Goal: Information Seeking & Learning: Learn about a topic

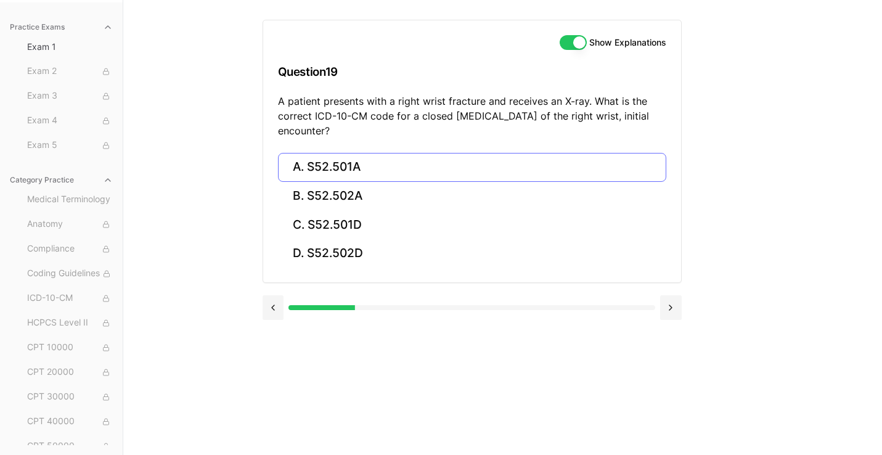
click at [351, 169] on button "A. S52.501A" at bounding box center [472, 167] width 388 height 29
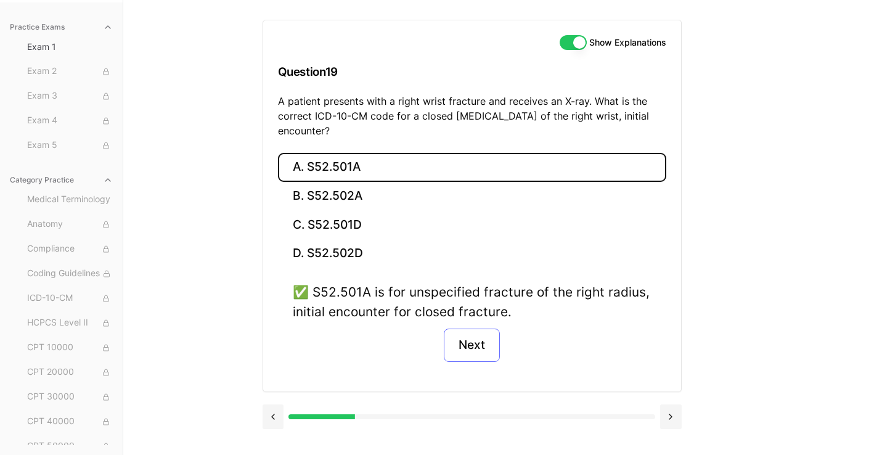
click at [474, 347] on button "Next" at bounding box center [472, 344] width 56 height 33
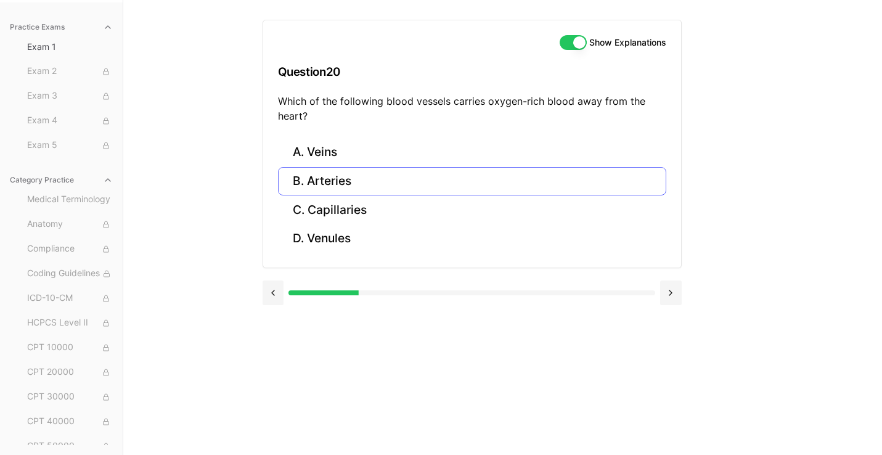
click at [352, 180] on button "B. Arteries" at bounding box center [472, 181] width 388 height 29
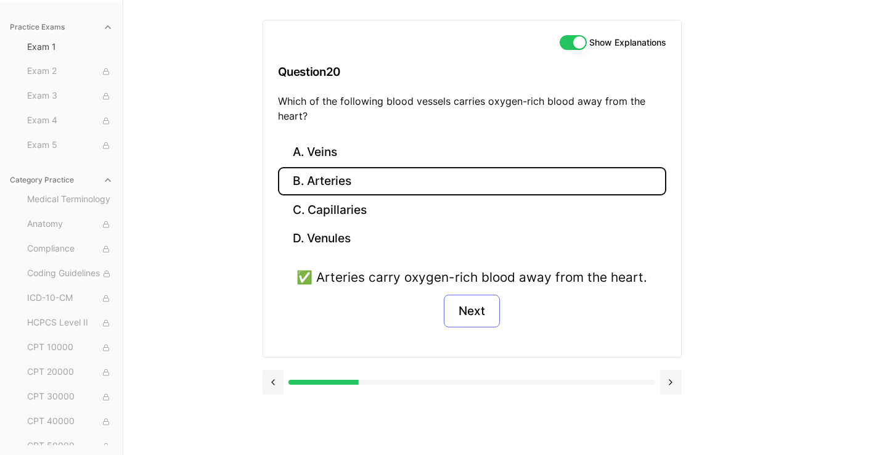
click at [463, 314] on button "Next" at bounding box center [472, 310] width 56 height 33
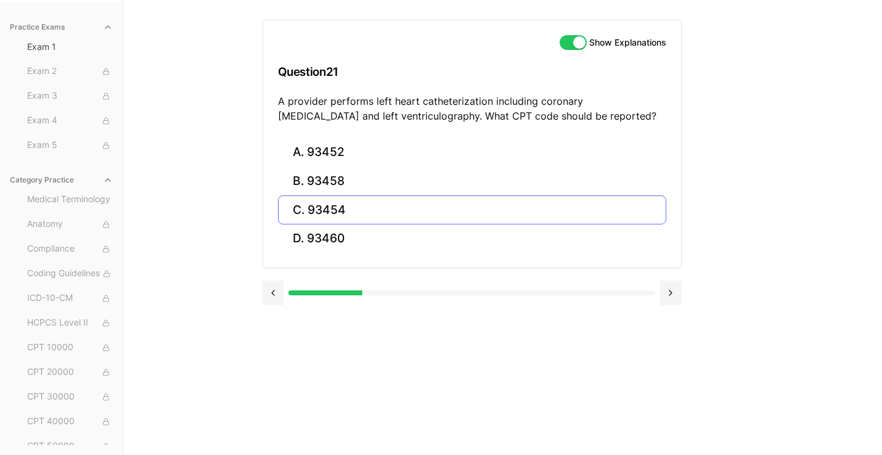
click at [331, 207] on button "C. 93454" at bounding box center [472, 209] width 388 height 29
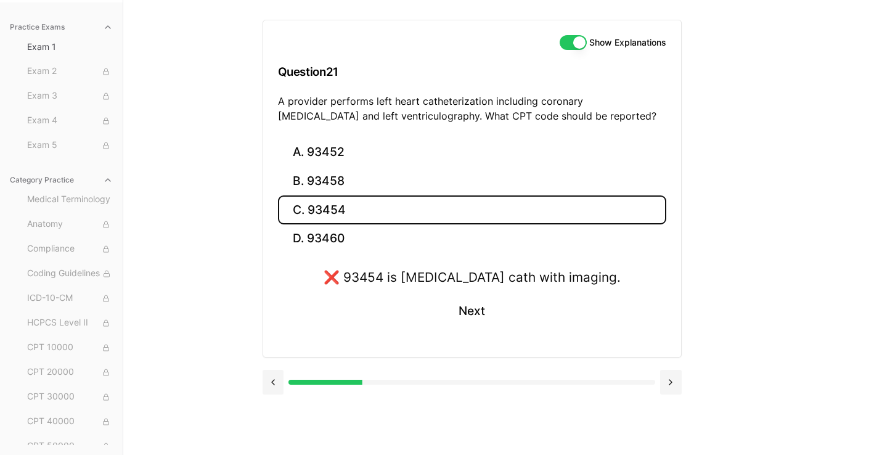
click at [331, 207] on button "C. 93454" at bounding box center [472, 209] width 388 height 29
click at [336, 155] on button "A. 93452" at bounding box center [472, 152] width 388 height 29
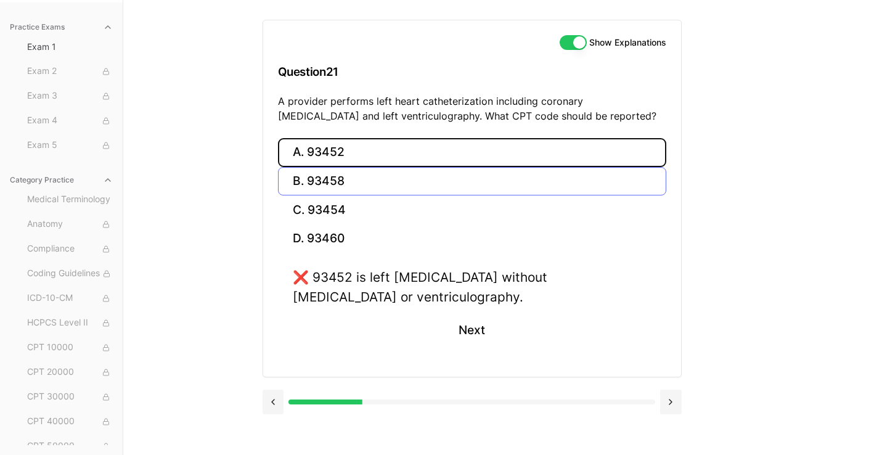
click at [335, 177] on button "B. 93458" at bounding box center [472, 181] width 388 height 29
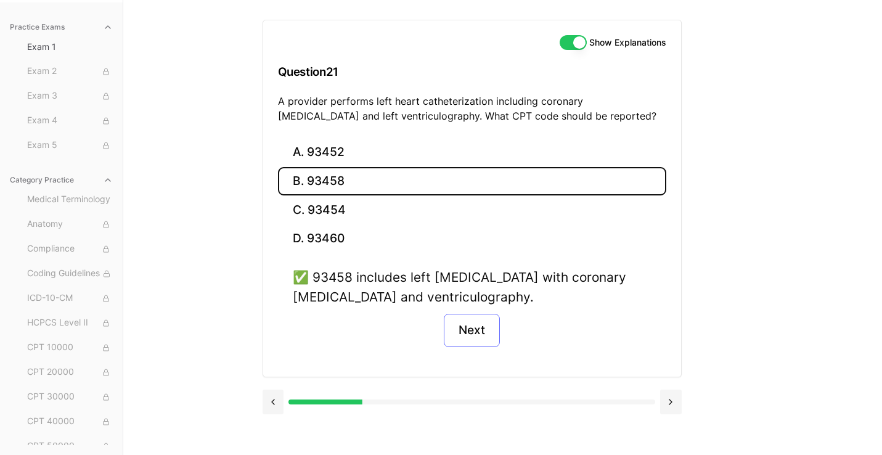
click at [465, 327] on button "Next" at bounding box center [472, 330] width 56 height 33
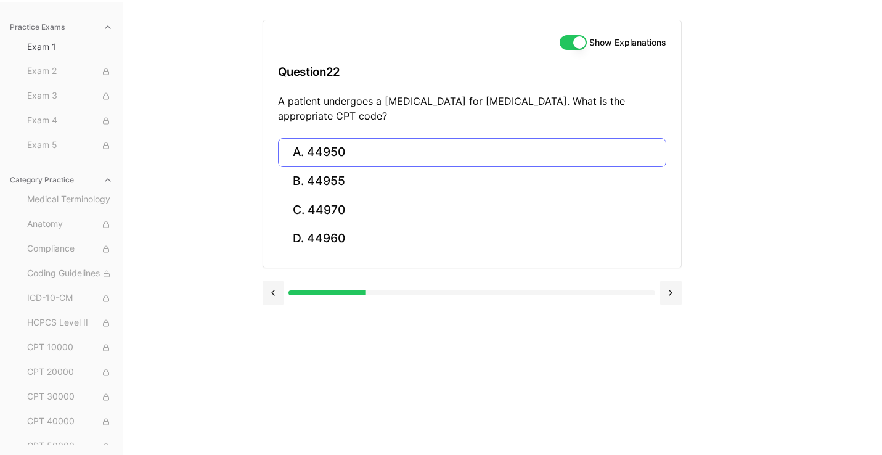
click at [366, 156] on button "A. 44950" at bounding box center [472, 152] width 388 height 29
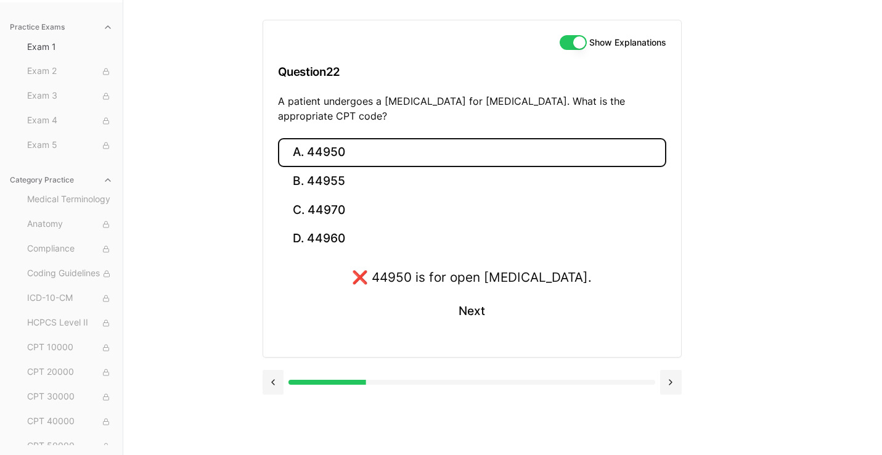
click at [366, 156] on button "A. 44950" at bounding box center [472, 152] width 388 height 29
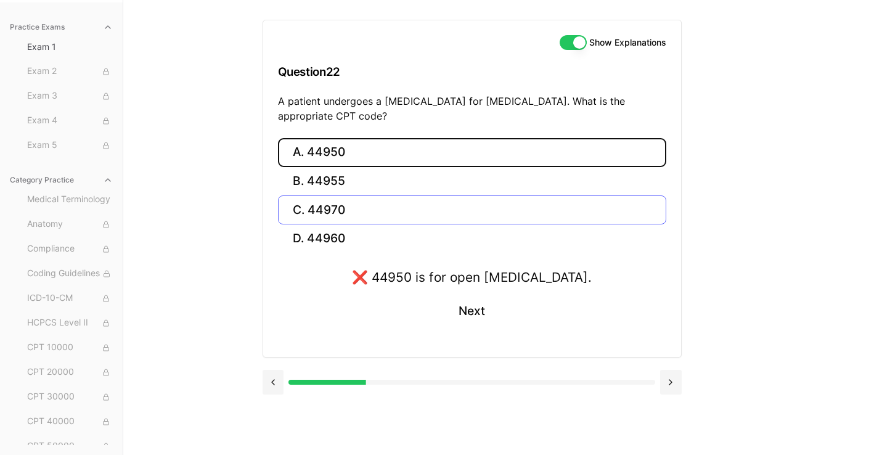
click at [339, 214] on button "C. 44970" at bounding box center [472, 209] width 388 height 29
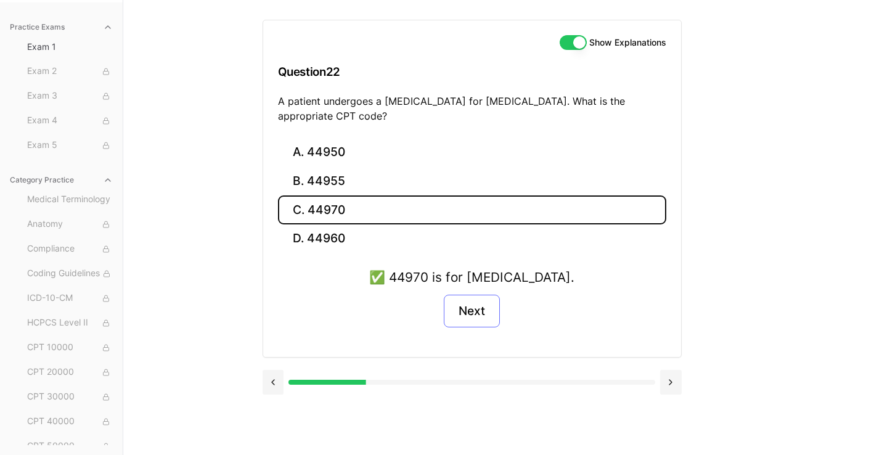
click at [462, 309] on button "Next" at bounding box center [472, 310] width 56 height 33
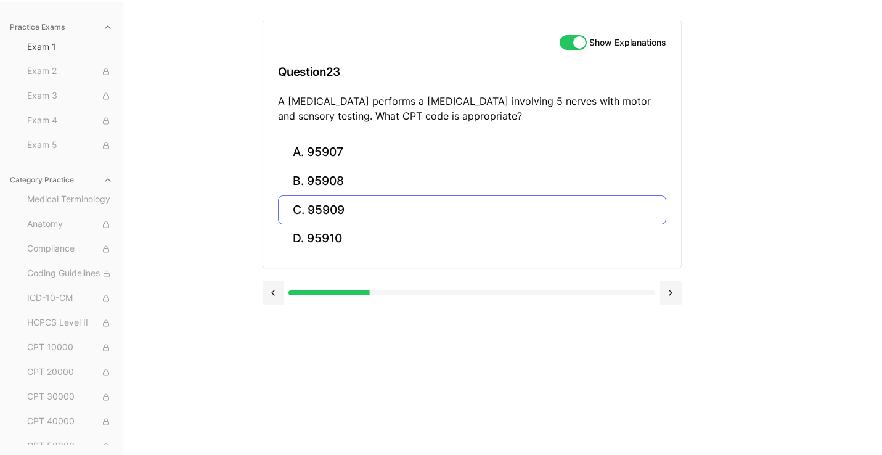
click at [401, 212] on button "C. 95909" at bounding box center [472, 209] width 388 height 29
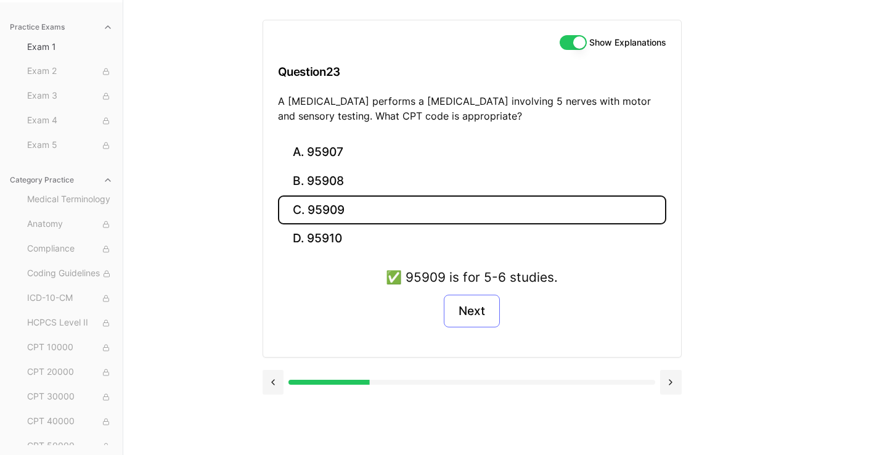
click at [464, 316] on button "Next" at bounding box center [472, 310] width 56 height 33
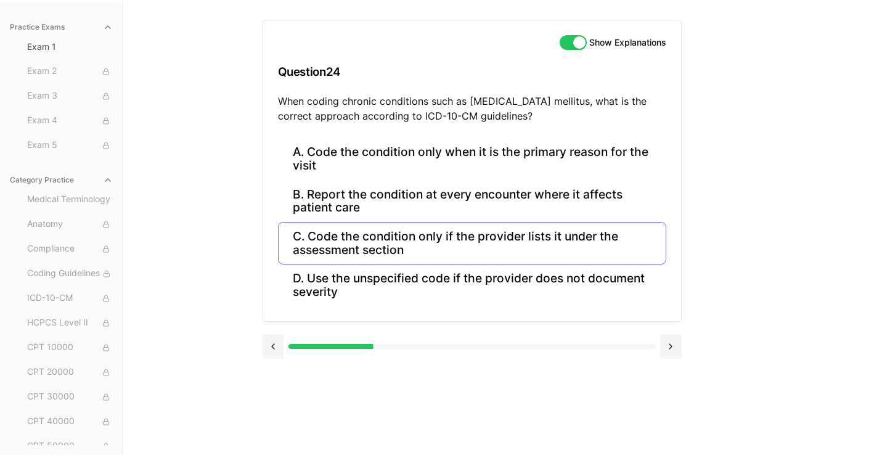
click at [390, 246] on button "C. Code the condition only if the provider lists it under the assessment section" at bounding box center [472, 243] width 388 height 42
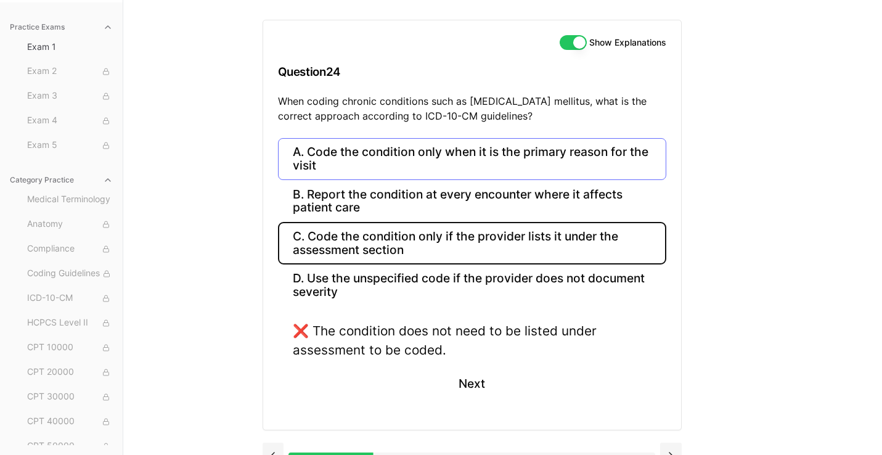
click at [401, 169] on button "A. Code the condition only when it is the primary reason for the visit" at bounding box center [472, 159] width 388 height 42
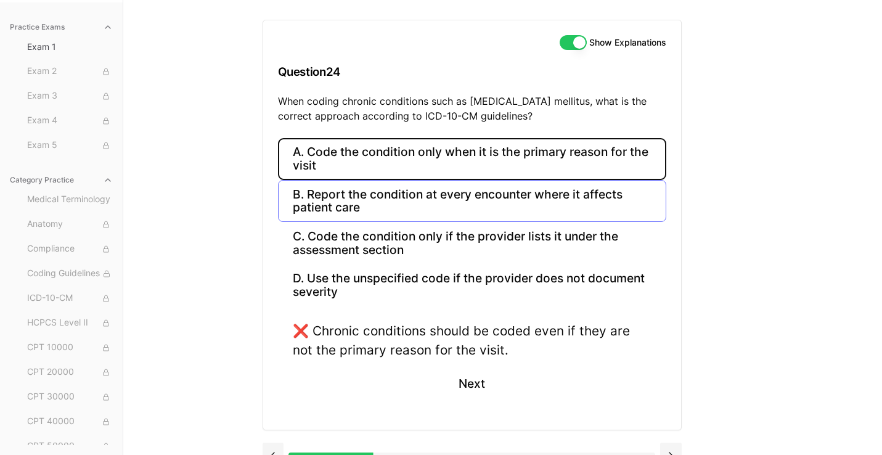
click at [386, 211] on button "B. Report the condition at every encounter where it affects patient care" at bounding box center [472, 201] width 388 height 42
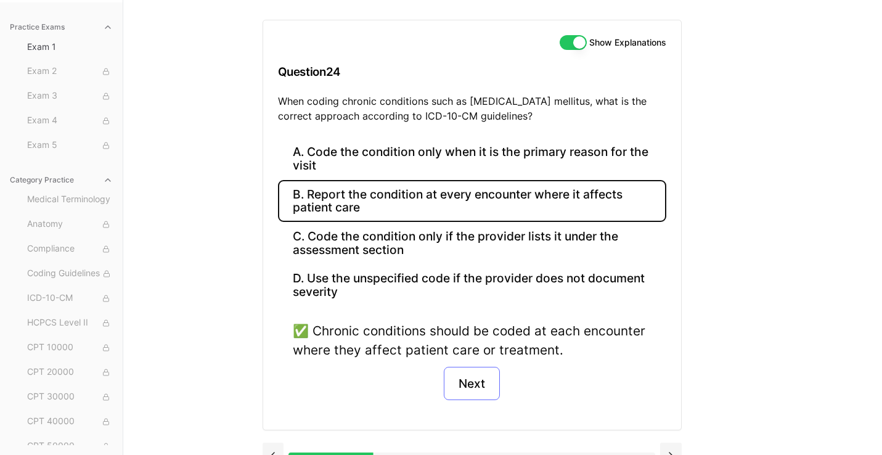
click at [474, 373] on button "Next" at bounding box center [472, 383] width 56 height 33
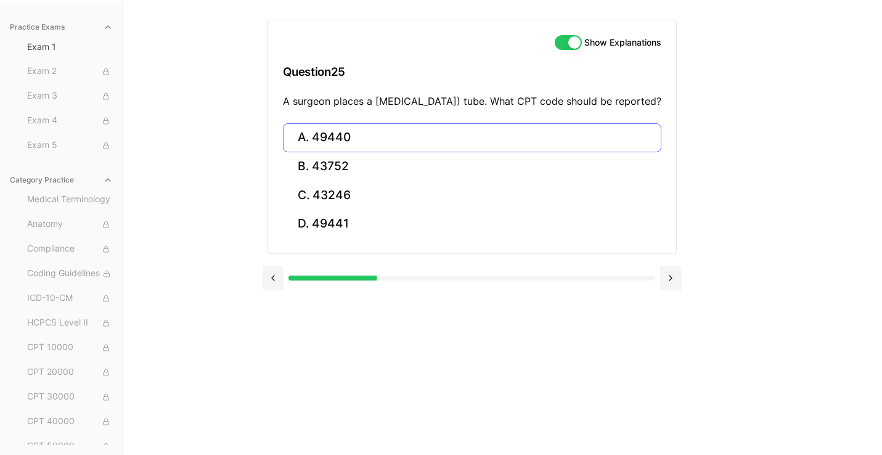
click at [371, 152] on button "A. 49440" at bounding box center [472, 137] width 378 height 29
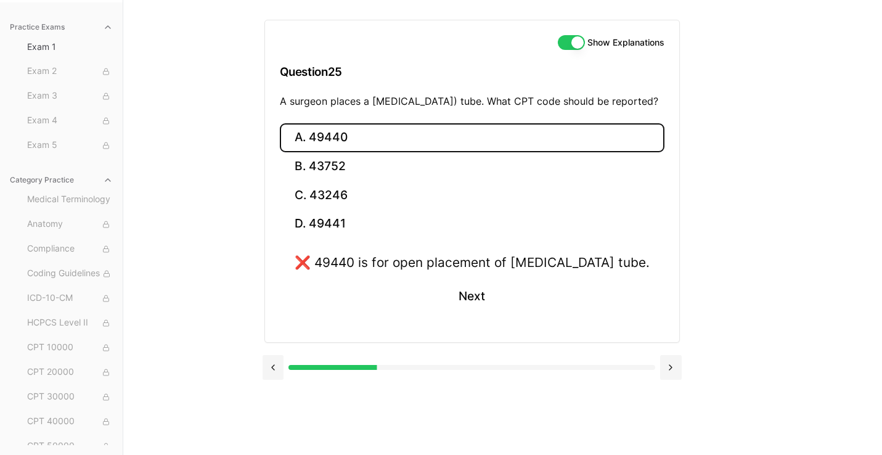
click at [371, 152] on button "A. 49440" at bounding box center [472, 137] width 384 height 29
click at [351, 235] on button "D. 49441" at bounding box center [472, 223] width 384 height 29
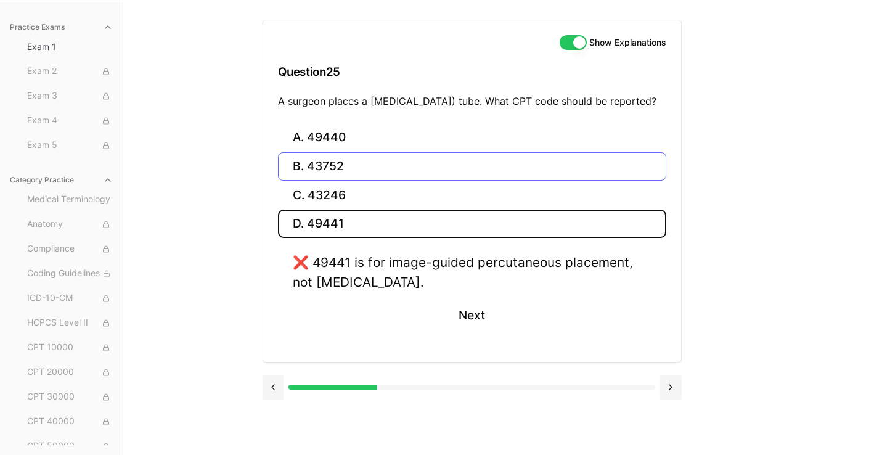
click at [345, 170] on button "B. 43752" at bounding box center [472, 166] width 388 height 29
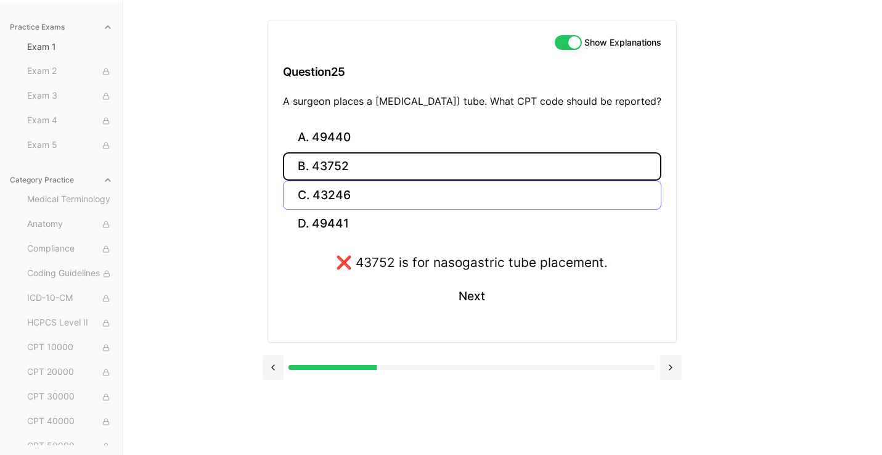
click at [346, 207] on button "C. 43246" at bounding box center [472, 194] width 378 height 29
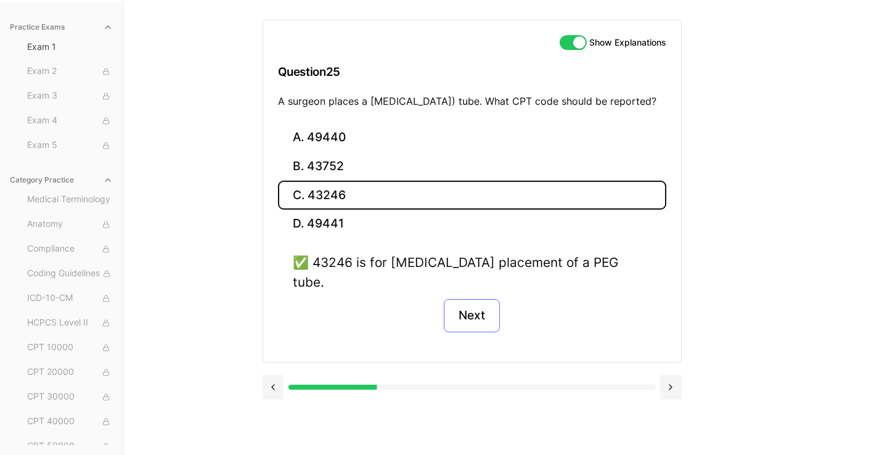
click at [476, 305] on button "Next" at bounding box center [472, 315] width 56 height 33
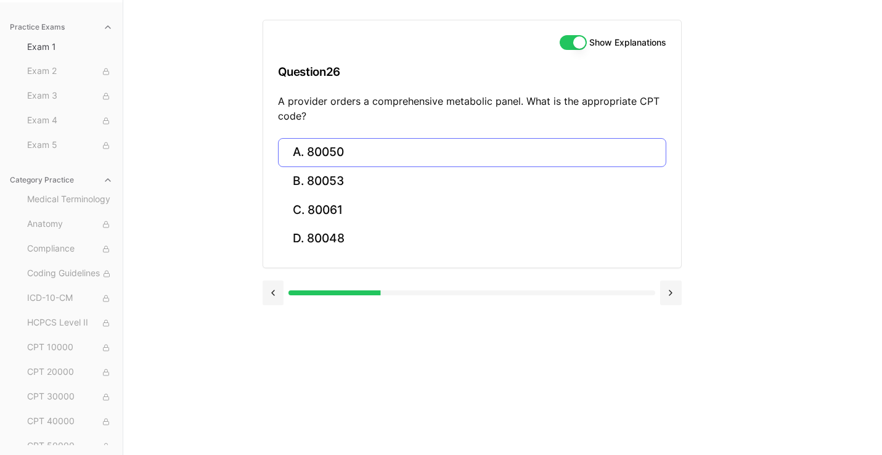
click at [366, 164] on button "A. 80050" at bounding box center [472, 152] width 388 height 29
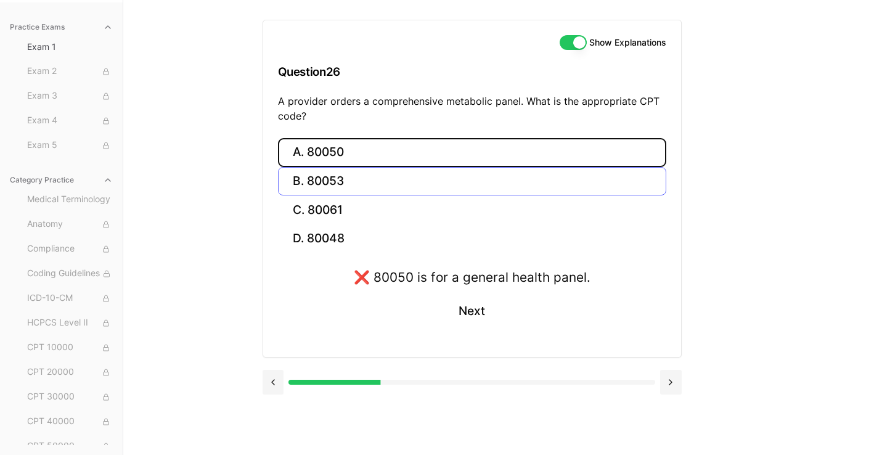
click at [366, 176] on button "B. 80053" at bounding box center [472, 181] width 388 height 29
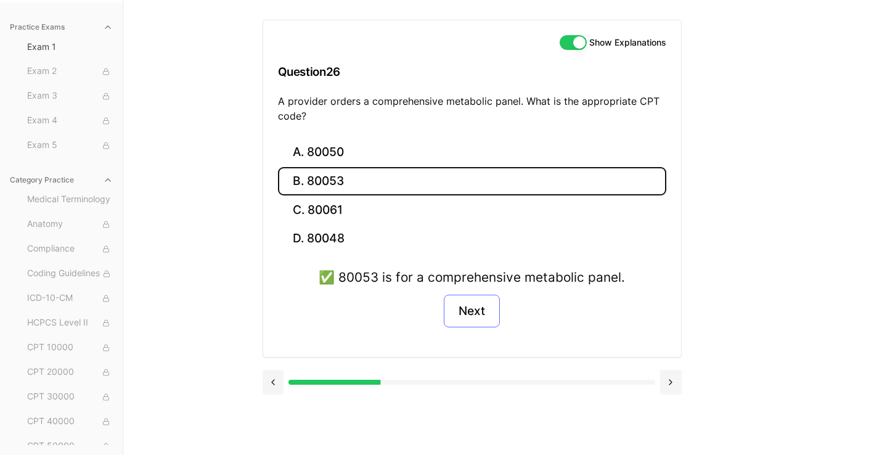
click at [478, 307] on button "Next" at bounding box center [472, 310] width 56 height 33
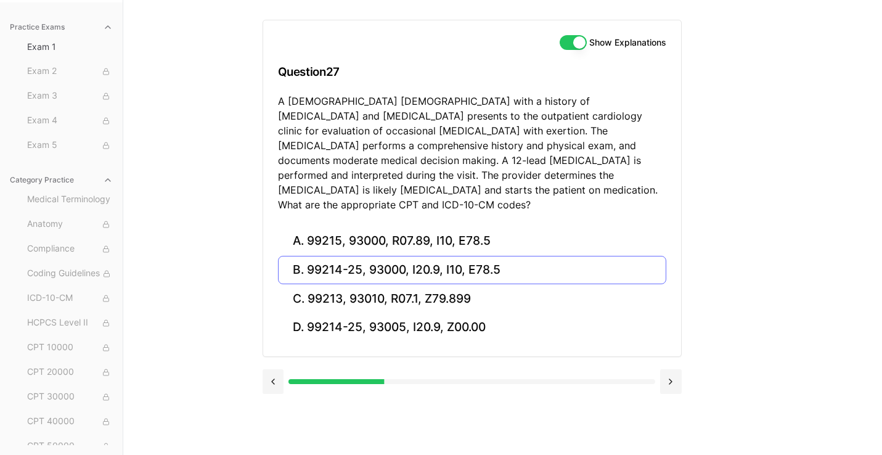
click at [521, 256] on button "B. 99214-25, 93000, I20.9, I10, E78.5" at bounding box center [472, 270] width 388 height 29
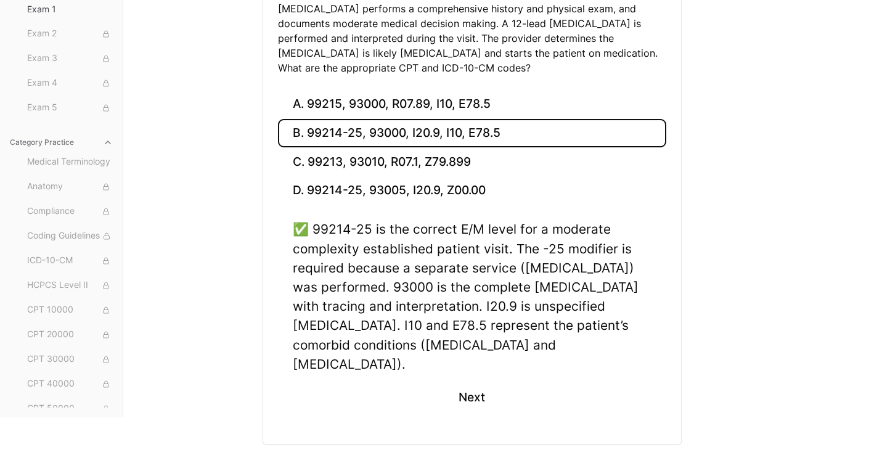
scroll to position [249, 0]
click at [474, 381] on button "Next" at bounding box center [472, 397] width 56 height 33
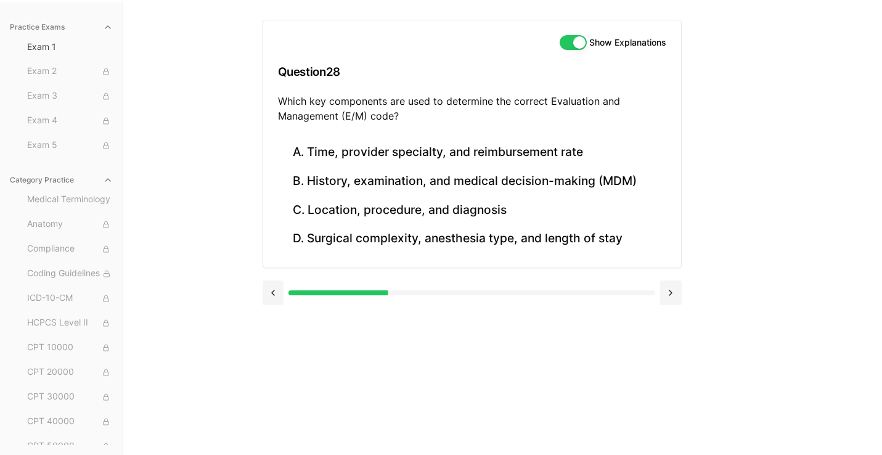
scroll to position [113, 0]
click at [497, 189] on button "B. History, examination, and medical decision-making (MDM)" at bounding box center [472, 181] width 388 height 29
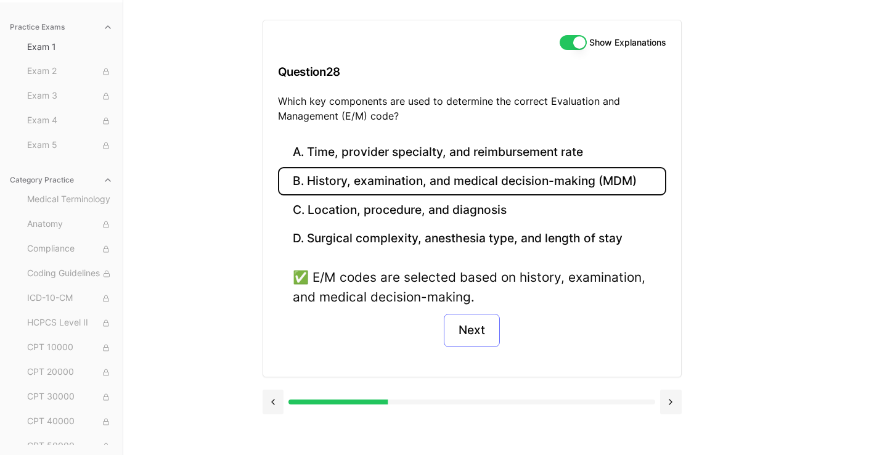
click at [477, 333] on button "Next" at bounding box center [472, 330] width 56 height 33
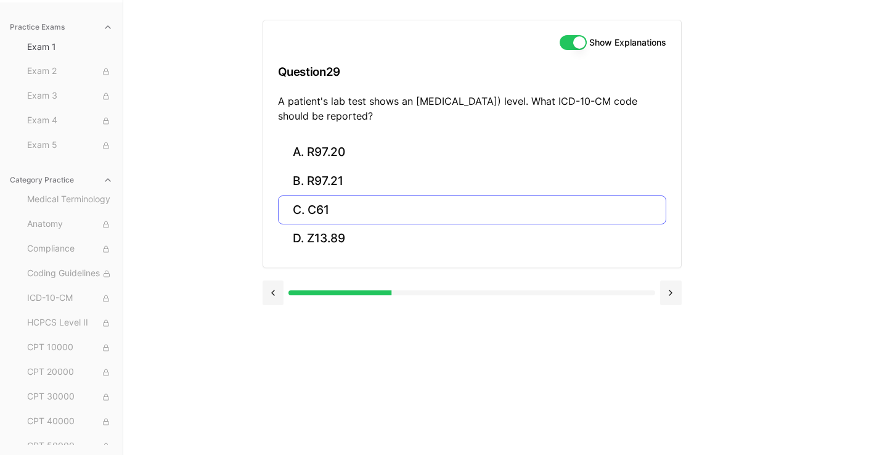
click at [331, 216] on button "C. C61" at bounding box center [472, 209] width 388 height 29
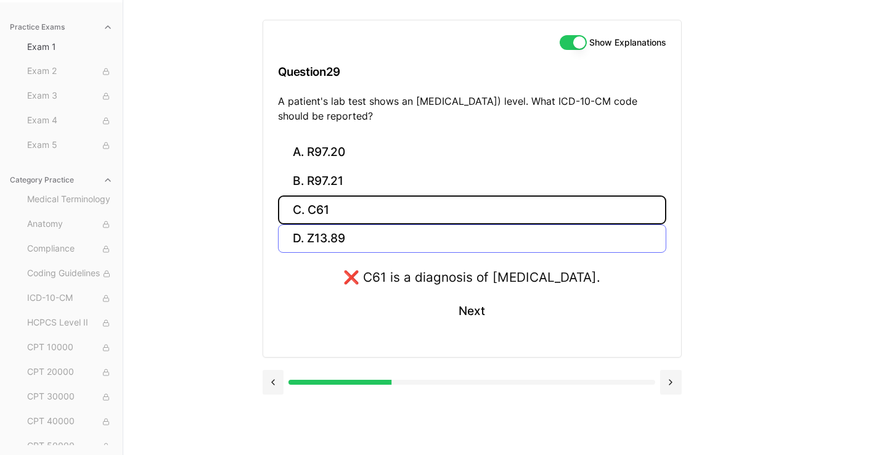
click at [331, 230] on button "D. Z13.89" at bounding box center [472, 238] width 388 height 29
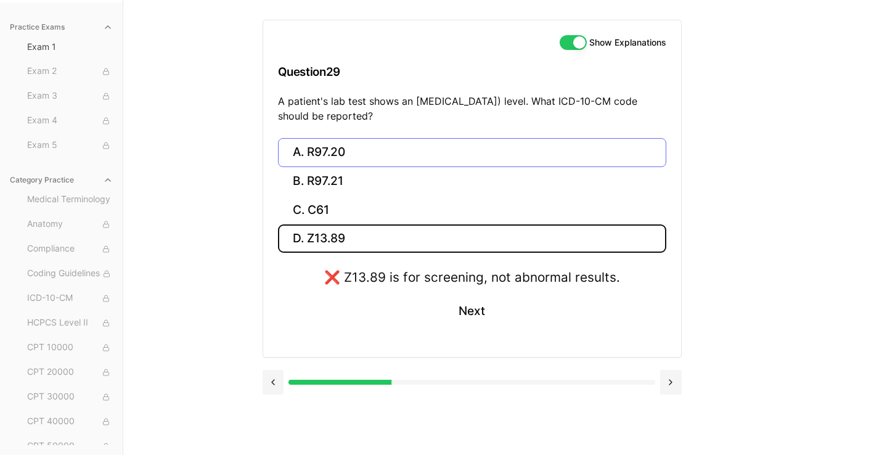
click at [381, 149] on button "A. R97.20" at bounding box center [472, 152] width 388 height 29
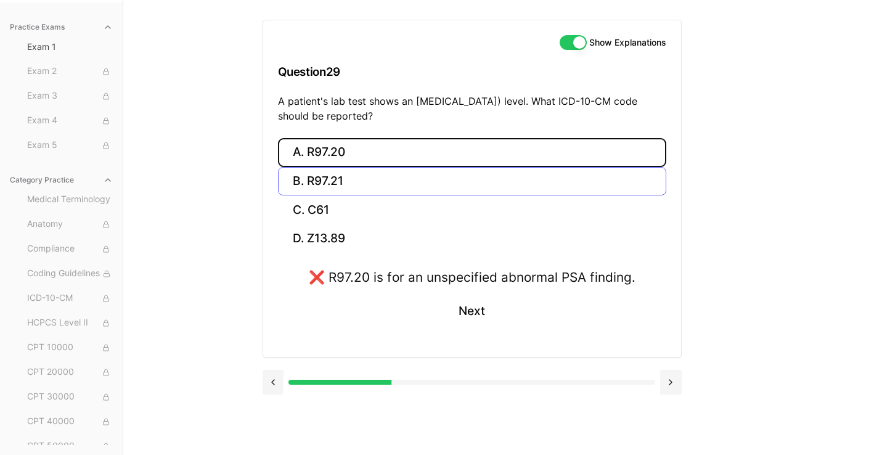
click at [360, 174] on button "B. R97.21" at bounding box center [472, 181] width 388 height 29
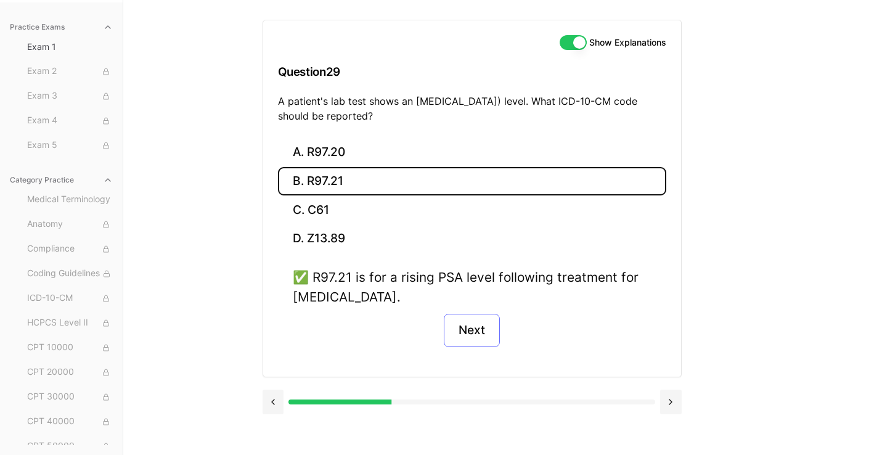
click at [463, 335] on button "Next" at bounding box center [472, 330] width 56 height 33
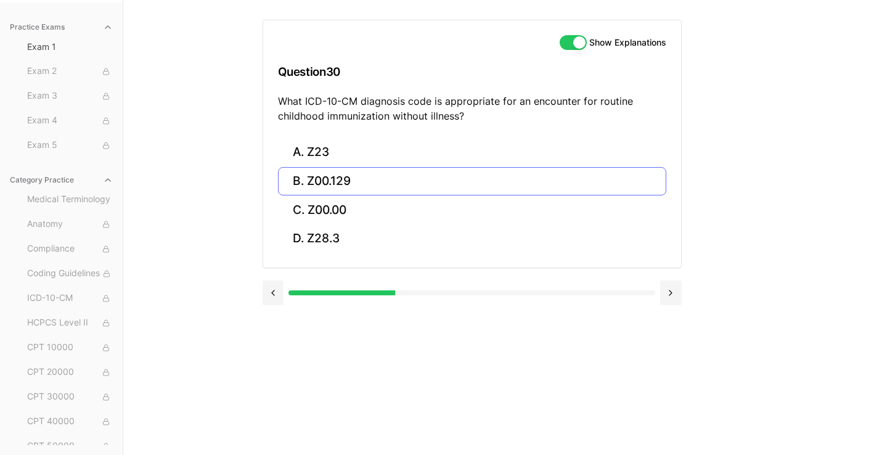
click at [347, 179] on button "B. Z00.129" at bounding box center [472, 181] width 388 height 29
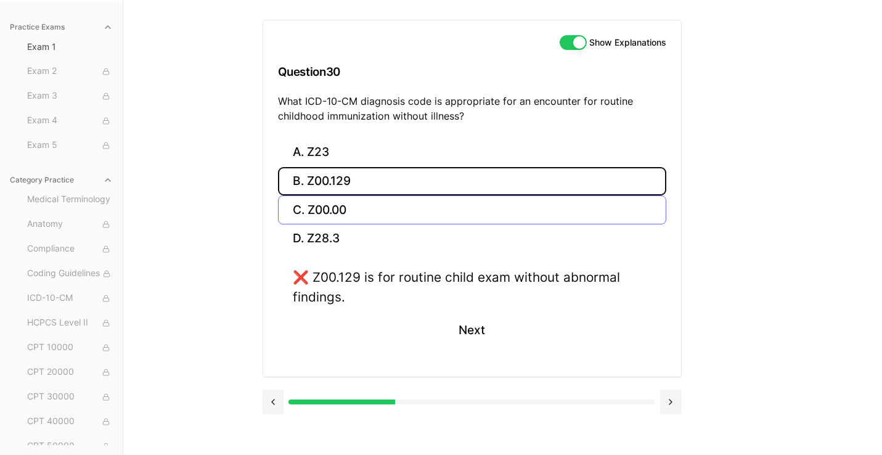
click at [338, 206] on button "C. Z00.00" at bounding box center [472, 209] width 388 height 29
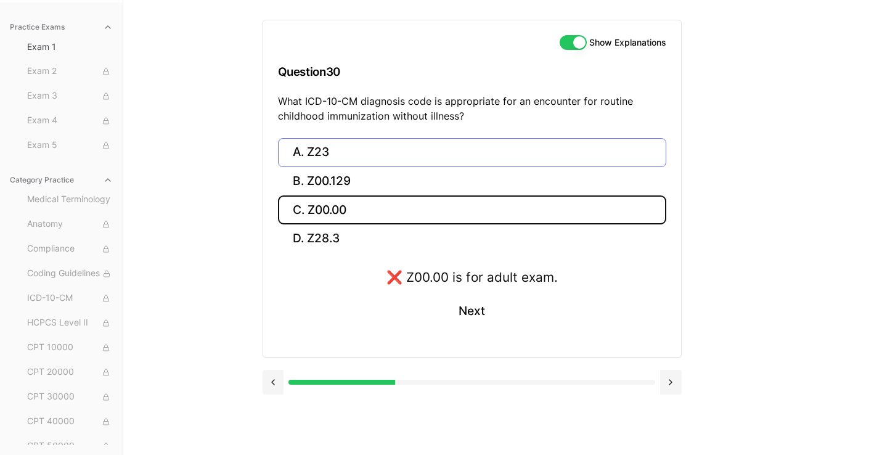
click at [339, 142] on button "A. Z23" at bounding box center [472, 152] width 388 height 29
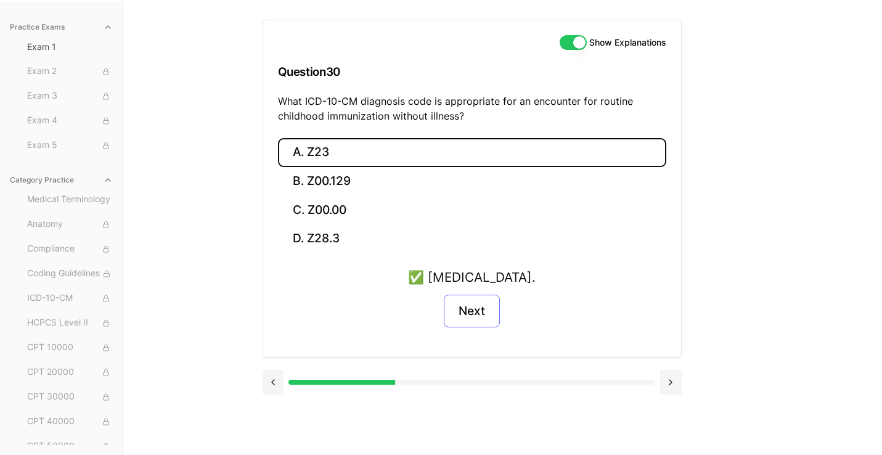
click at [482, 311] on button "Next" at bounding box center [472, 310] width 56 height 33
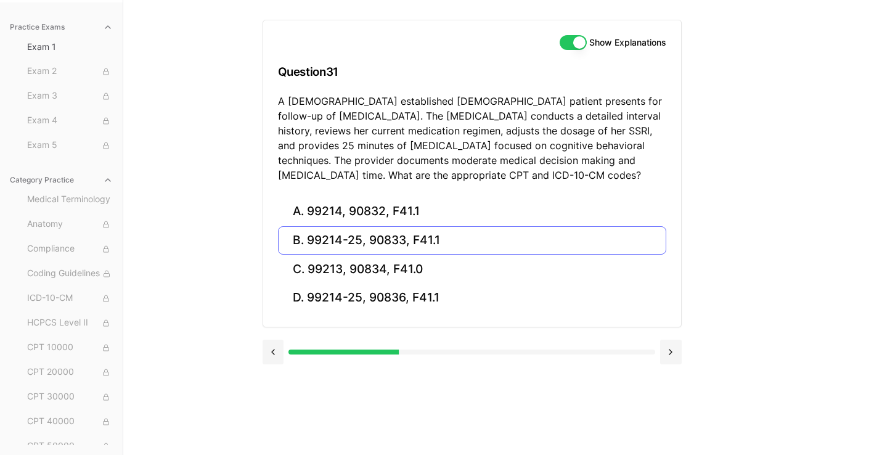
click at [366, 245] on button "B. 99214-25, 90833, F41.1" at bounding box center [472, 240] width 388 height 29
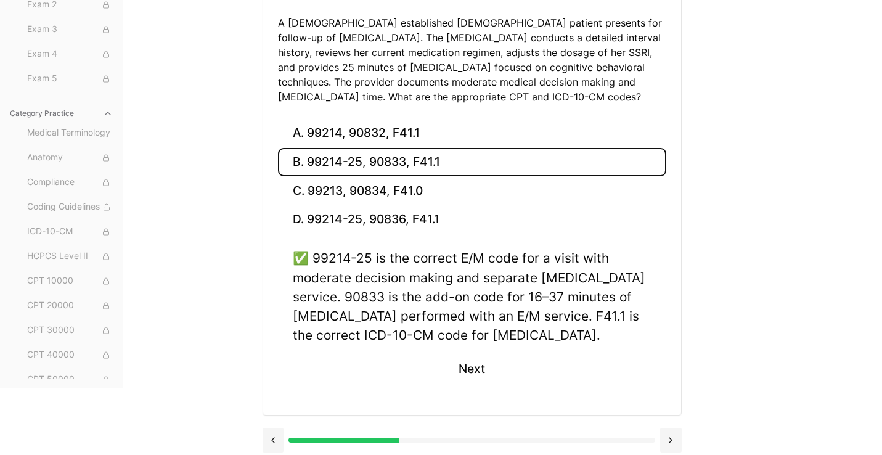
scroll to position [193, 0]
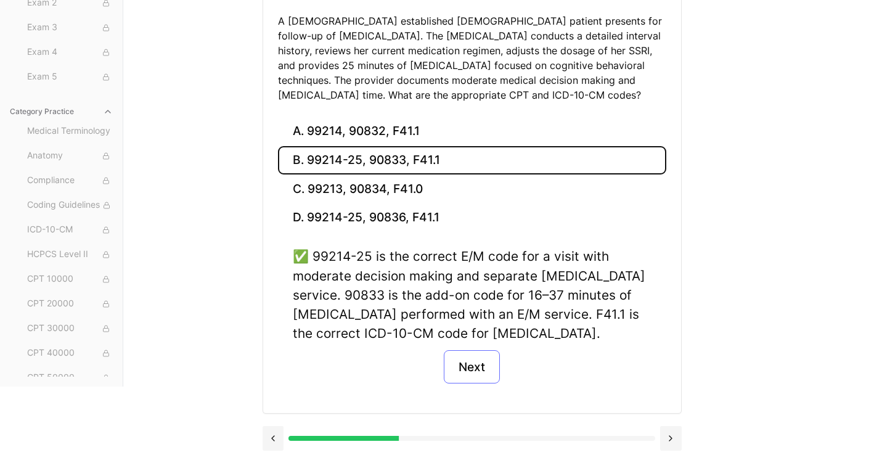
click at [494, 380] on button "Next" at bounding box center [472, 366] width 56 height 33
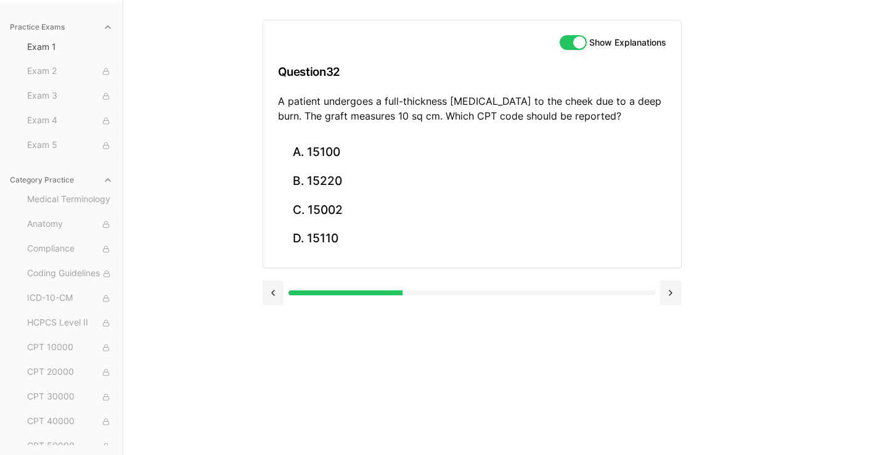
scroll to position [113, 0]
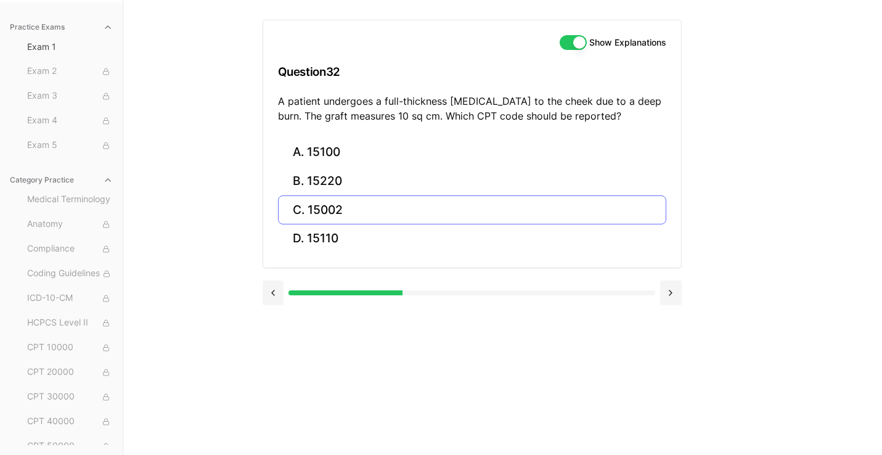
click at [343, 211] on button "C. 15002" at bounding box center [472, 209] width 388 height 29
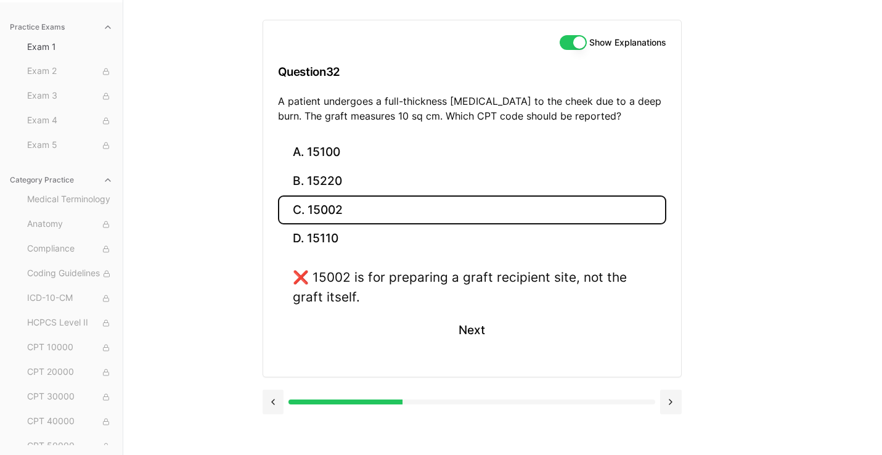
click at [343, 211] on button "C. 15002" at bounding box center [472, 209] width 388 height 29
click at [334, 178] on button "B. 15220" at bounding box center [472, 181] width 388 height 29
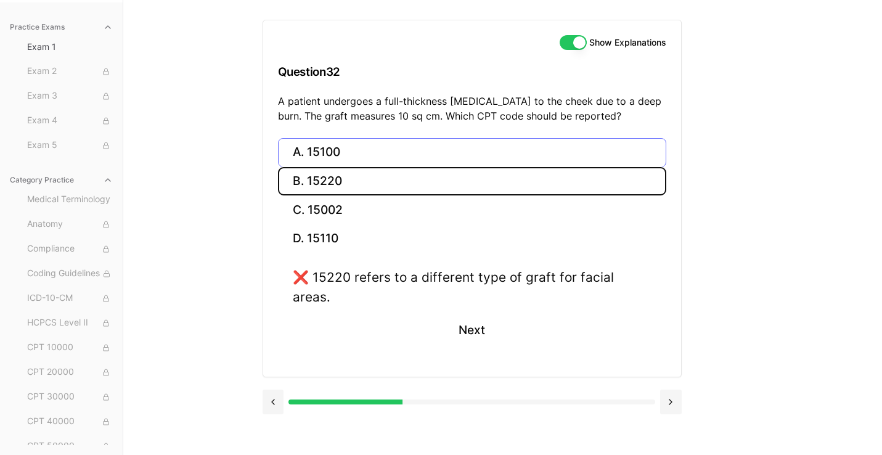
click at [333, 150] on button "A. 15100" at bounding box center [472, 152] width 388 height 29
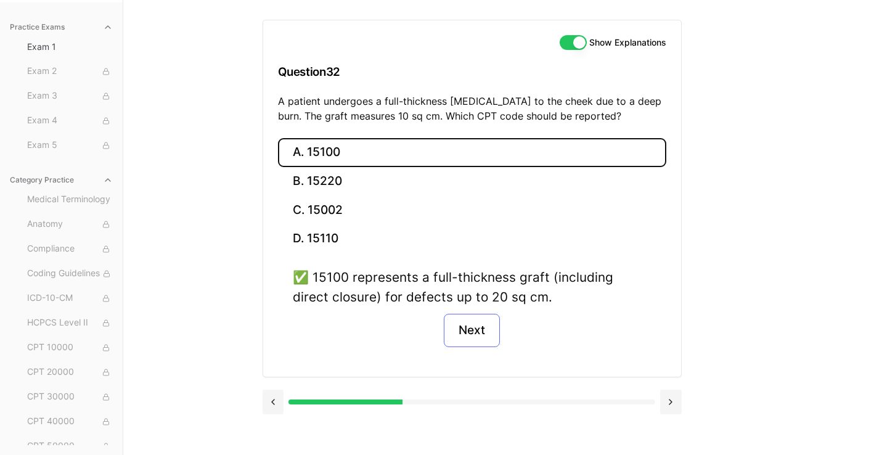
click at [471, 336] on button "Next" at bounding box center [472, 330] width 56 height 33
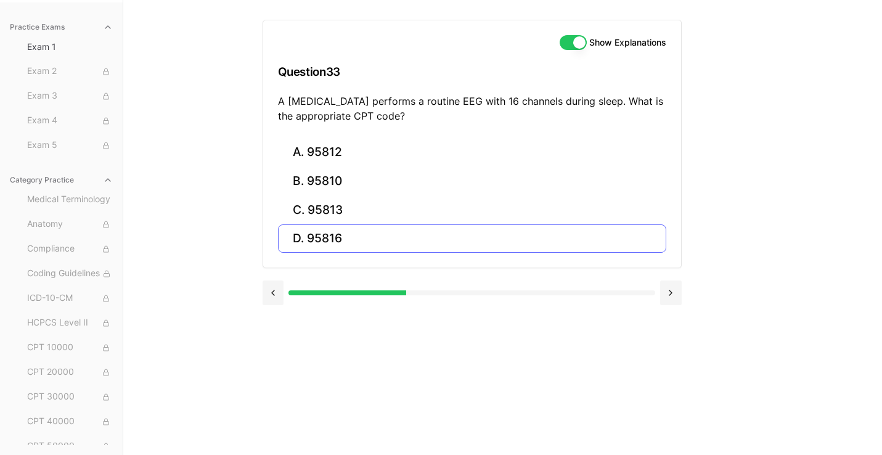
click at [352, 232] on button "D. 95816" at bounding box center [472, 238] width 388 height 29
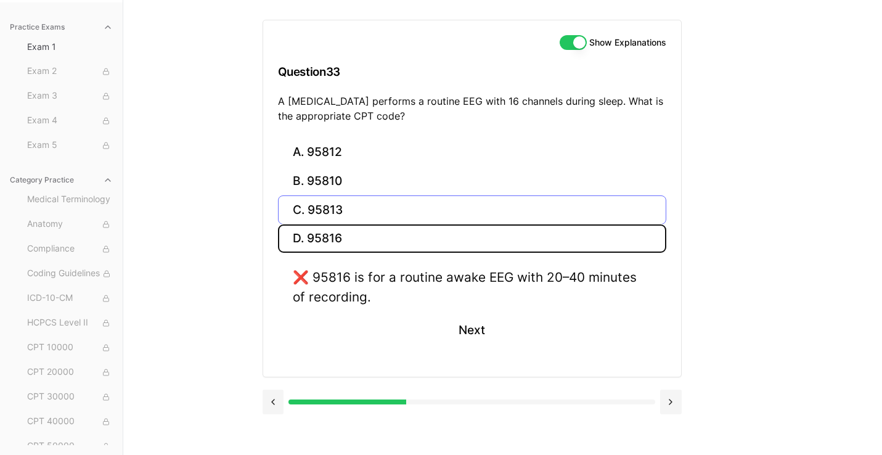
click at [349, 208] on button "C. 95813" at bounding box center [472, 209] width 388 height 29
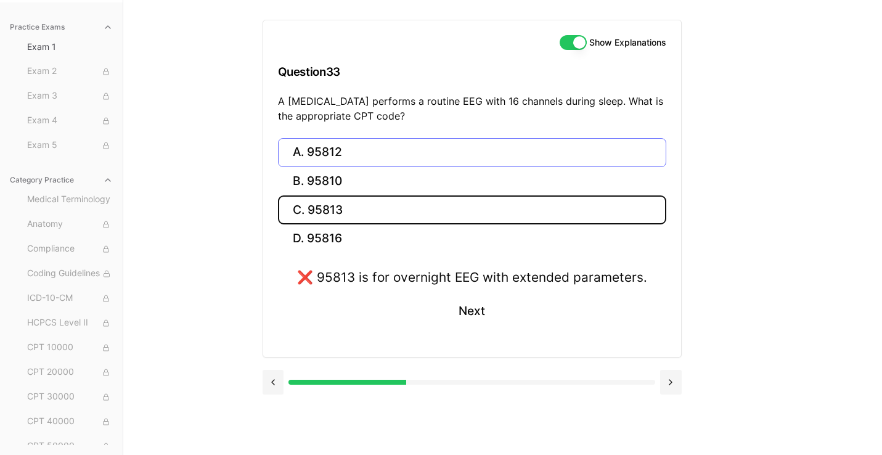
click at [351, 160] on button "A. 95812" at bounding box center [472, 152] width 388 height 29
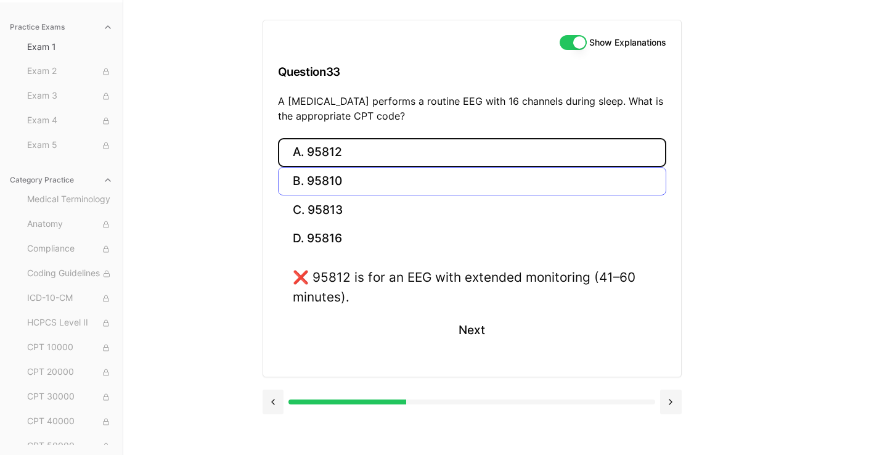
click at [344, 184] on button "B. 95810" at bounding box center [472, 181] width 388 height 29
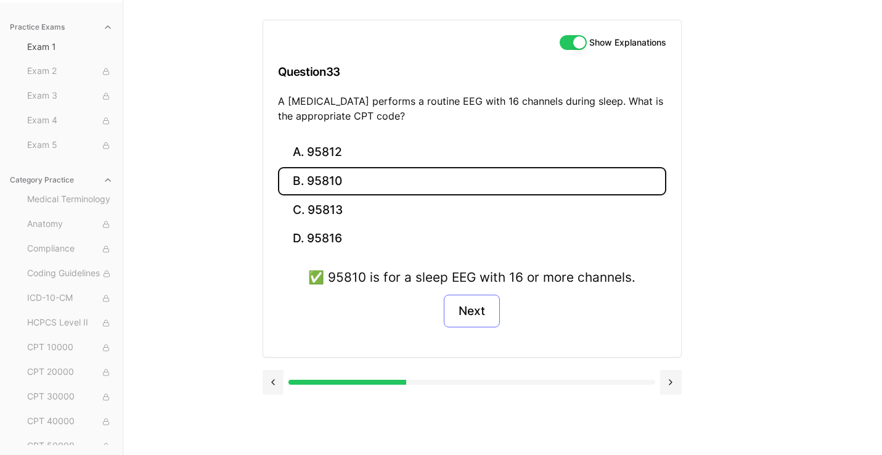
click at [471, 320] on button "Next" at bounding box center [472, 310] width 56 height 33
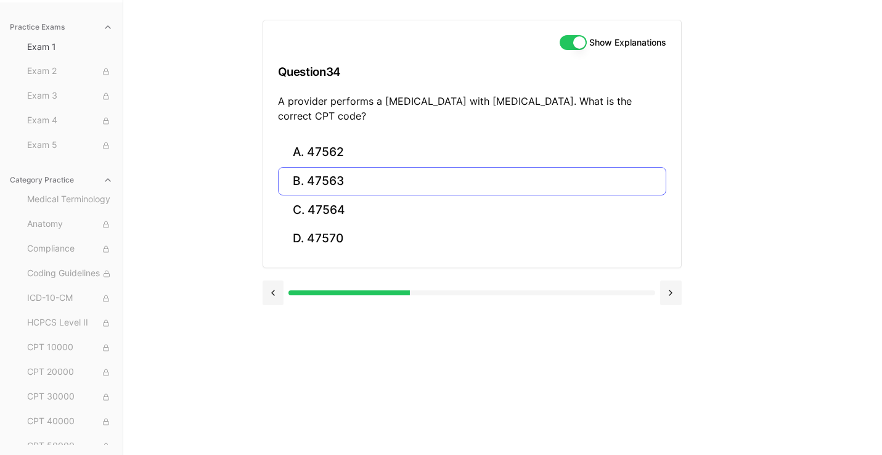
click at [367, 181] on button "B. 47563" at bounding box center [472, 181] width 388 height 29
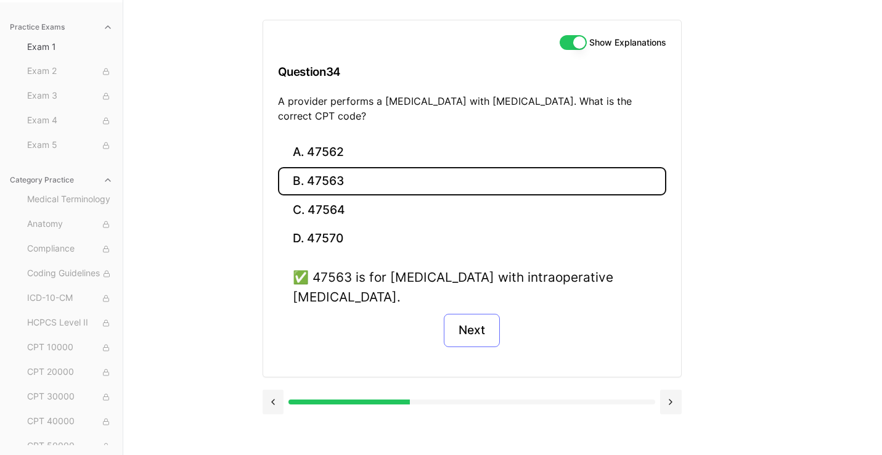
click at [464, 331] on button "Next" at bounding box center [472, 330] width 56 height 33
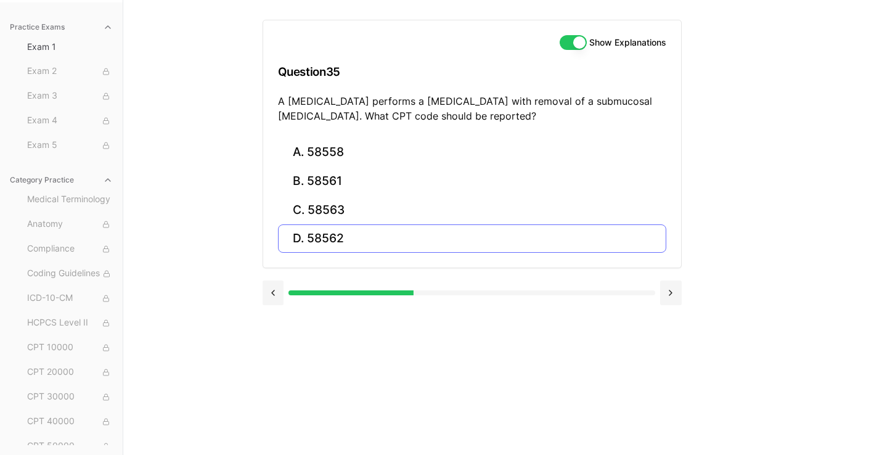
click at [358, 229] on button "D. 58562" at bounding box center [472, 238] width 388 height 29
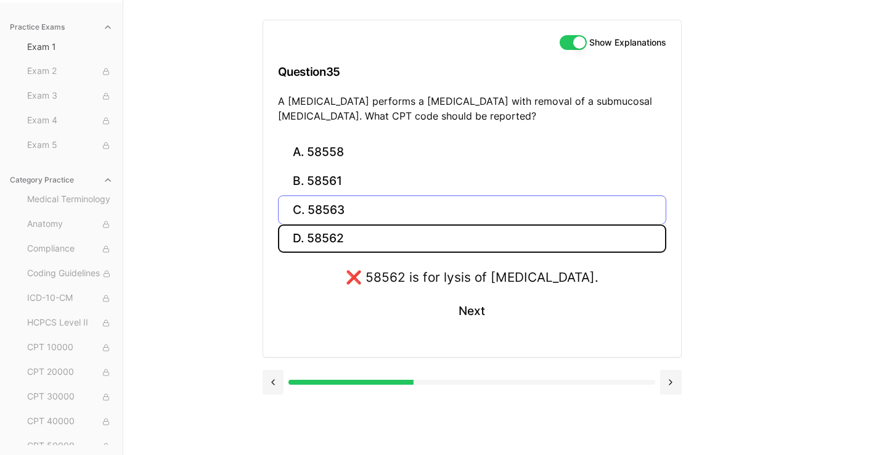
click at [351, 209] on button "C. 58563" at bounding box center [472, 209] width 388 height 29
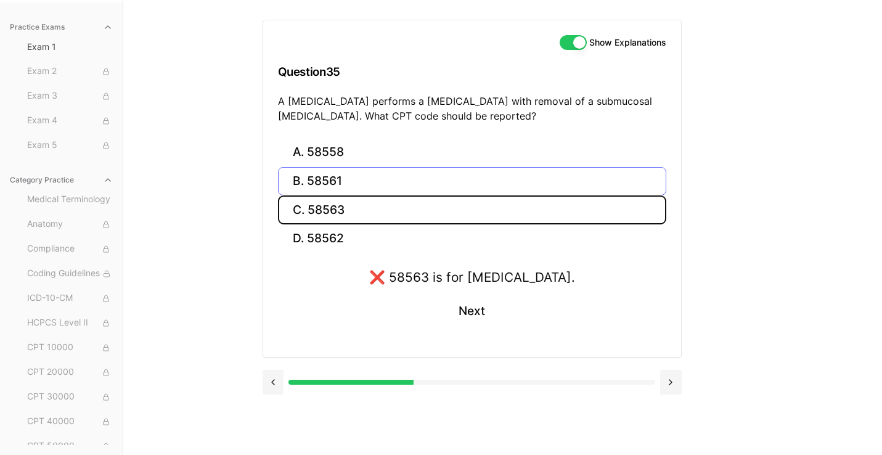
click at [339, 180] on button "B. 58561" at bounding box center [472, 181] width 388 height 29
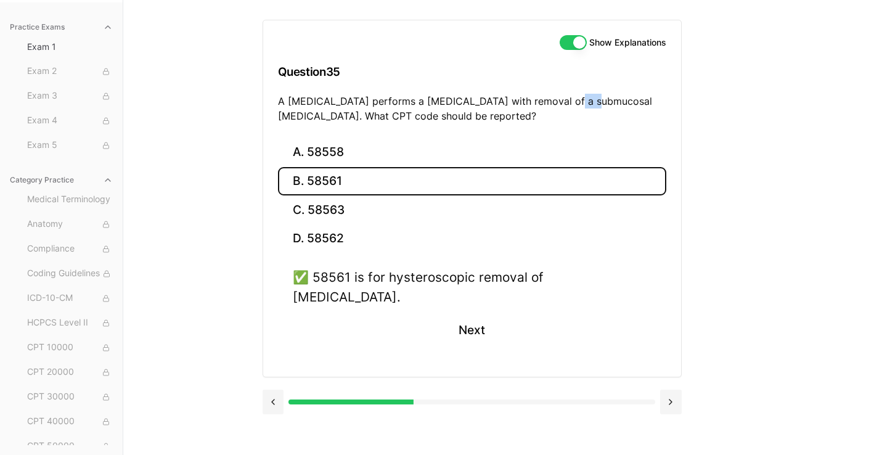
drag, startPoint x: 554, startPoint y: 102, endPoint x: 581, endPoint y: 101, distance: 27.1
click at [581, 101] on p "A [MEDICAL_DATA] performs a [MEDICAL_DATA] with removal of a submucosal [MEDICA…" at bounding box center [472, 109] width 388 height 30
click at [570, 123] on p "A [MEDICAL_DATA] performs a [MEDICAL_DATA] with removal of a submucosal [MEDICA…" at bounding box center [472, 109] width 388 height 30
drag, startPoint x: 553, startPoint y: 100, endPoint x: 607, endPoint y: 100, distance: 54.2
click at [607, 100] on p "A [MEDICAL_DATA] performs a [MEDICAL_DATA] with removal of a submucosal [MEDICA…" at bounding box center [472, 109] width 388 height 30
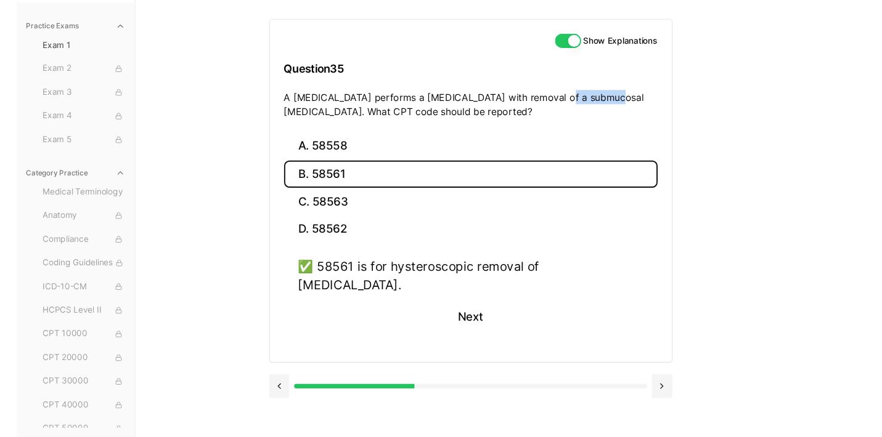
scroll to position [96, 0]
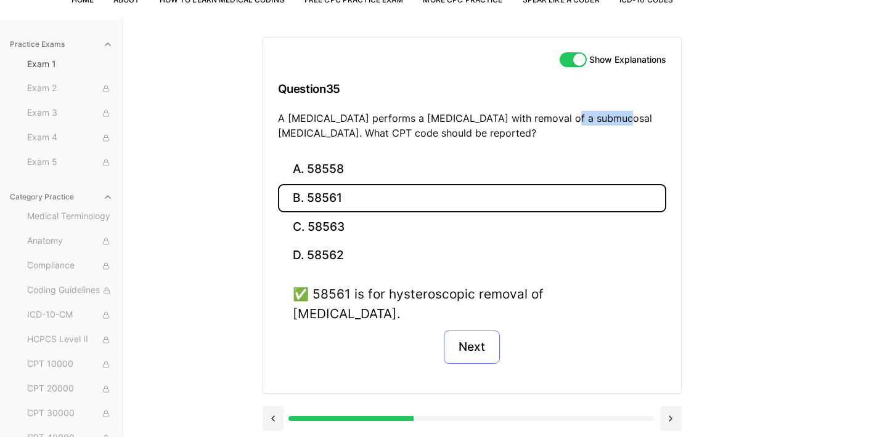
click at [487, 331] on button "Next" at bounding box center [472, 347] width 56 height 33
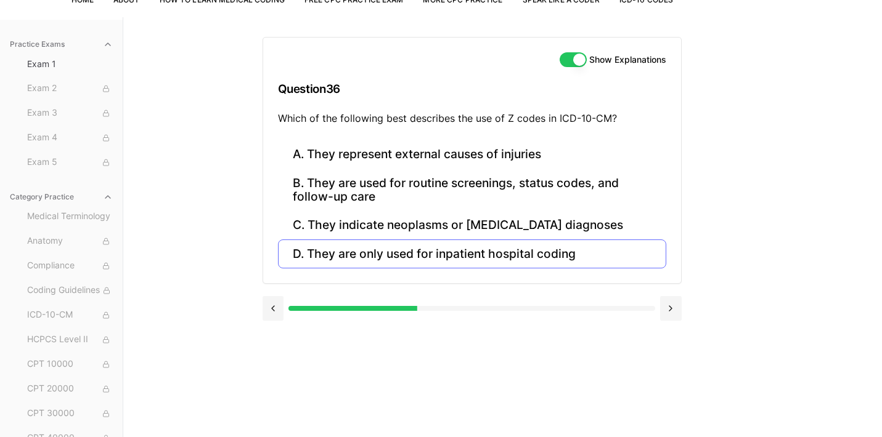
click at [306, 251] on button "D. They are only used for inpatient hospital coding" at bounding box center [472, 254] width 388 height 29
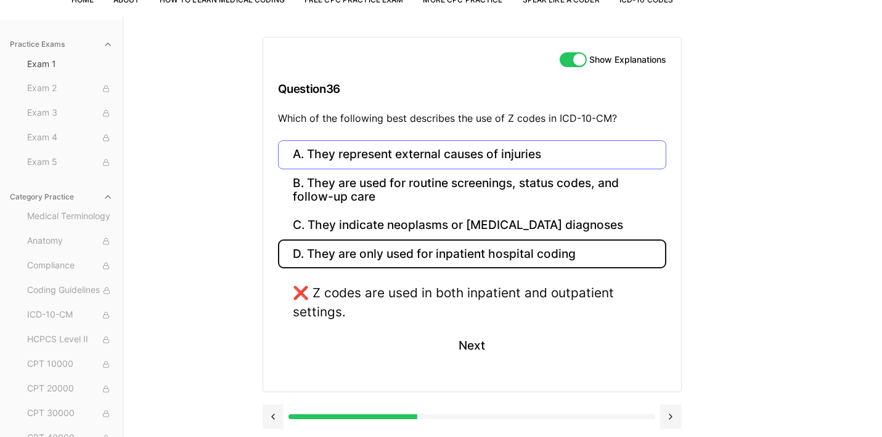
click at [354, 157] on button "A. They represent external causes of injuries" at bounding box center [472, 154] width 388 height 29
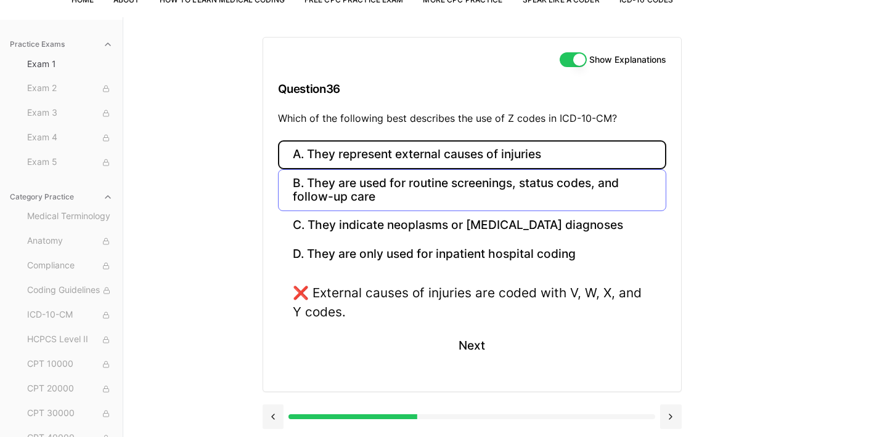
click at [346, 184] on button "B. They are used for routine screenings, status codes, and follow-up care" at bounding box center [472, 190] width 388 height 42
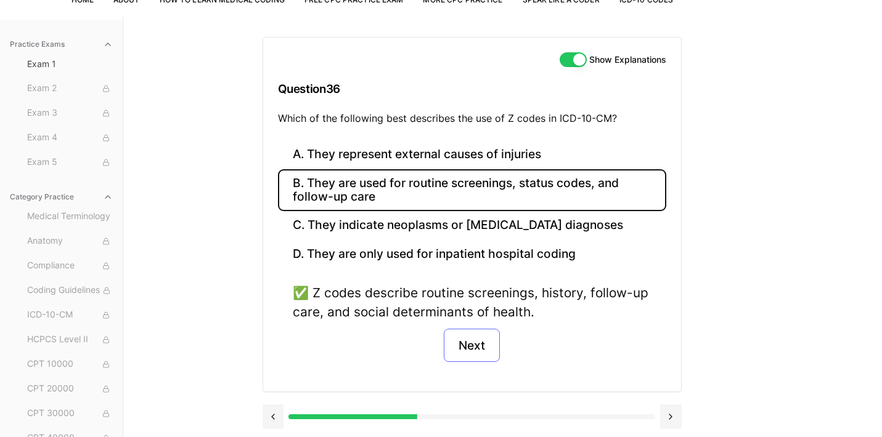
click at [469, 349] on button "Next" at bounding box center [472, 345] width 56 height 33
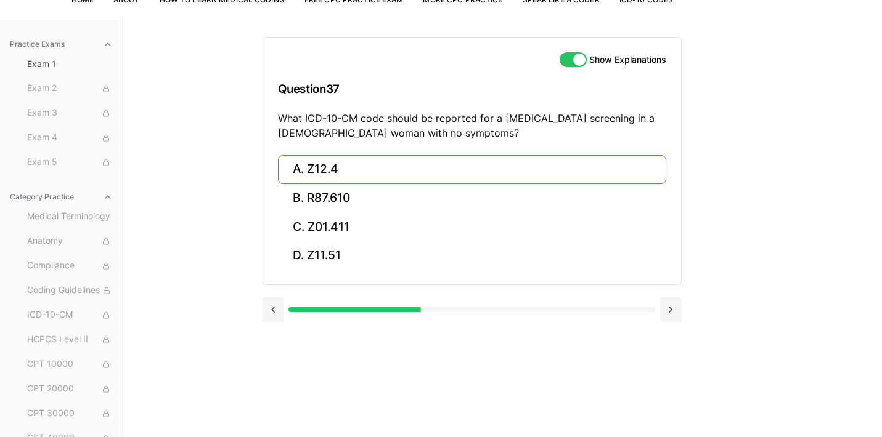
click at [359, 172] on button "A. Z12.4" at bounding box center [472, 169] width 388 height 29
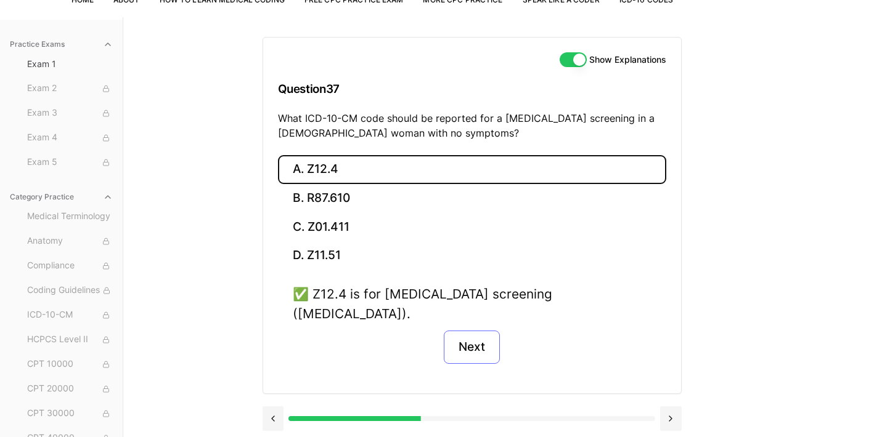
click at [467, 331] on button "Next" at bounding box center [472, 347] width 56 height 33
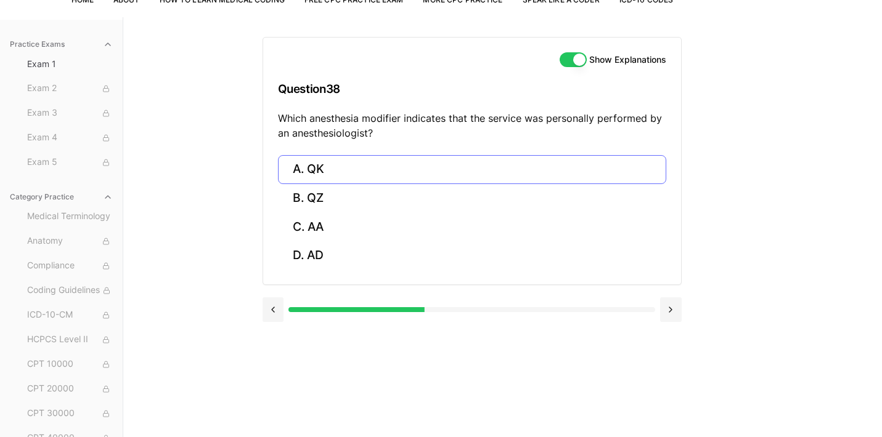
click at [363, 167] on button "A. QK" at bounding box center [472, 169] width 388 height 29
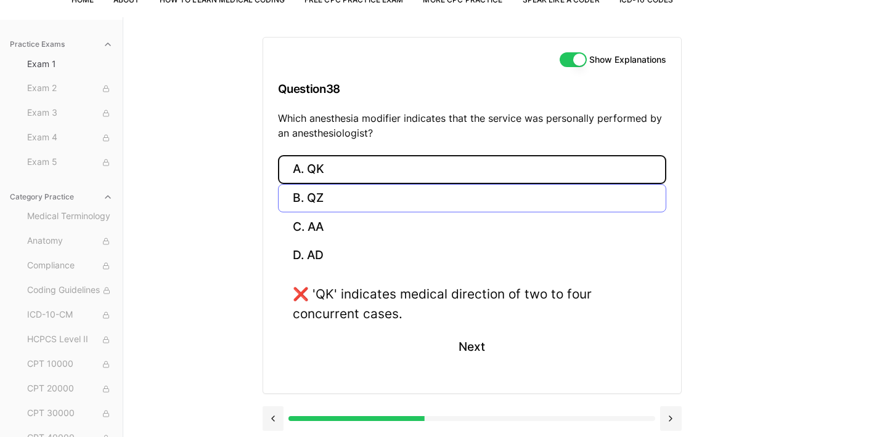
click at [339, 206] on button "B. QZ" at bounding box center [472, 198] width 388 height 29
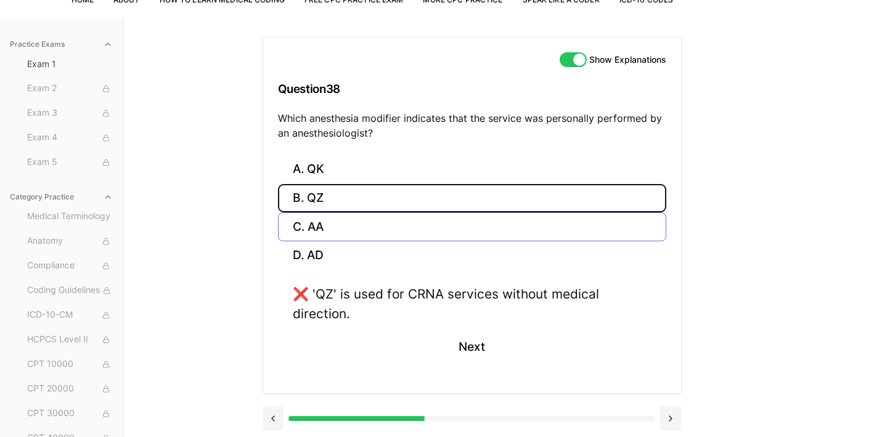
click at [333, 226] on button "C. AA" at bounding box center [472, 227] width 388 height 29
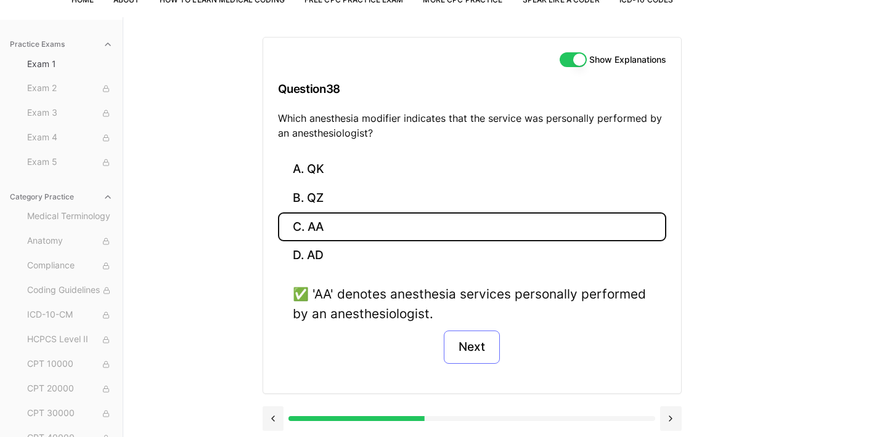
click at [481, 339] on button "Next" at bounding box center [472, 347] width 56 height 33
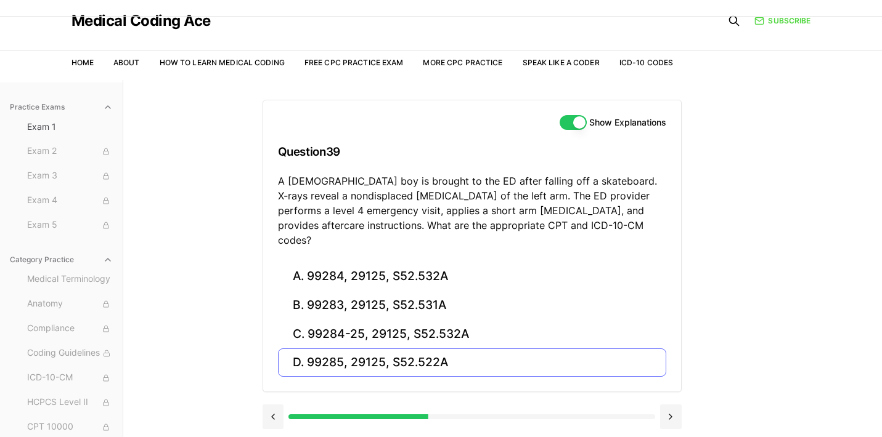
scroll to position [33, 0]
click at [373, 352] on button "D. 99285, 29125, S52.522A" at bounding box center [472, 363] width 388 height 29
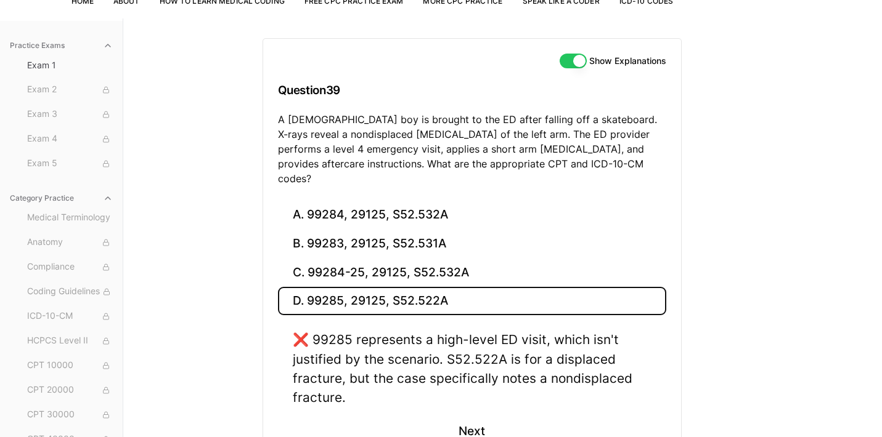
scroll to position [96, 0]
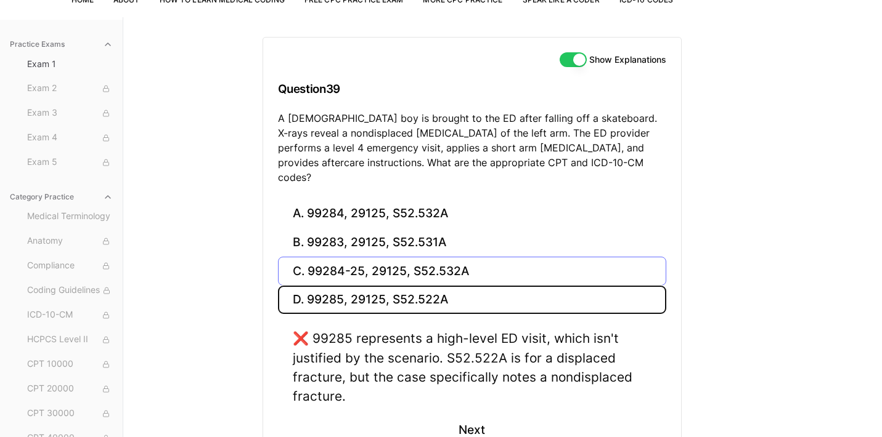
click at [379, 257] on button "C. 99284-25, 29125, S52.532A" at bounding box center [472, 271] width 388 height 29
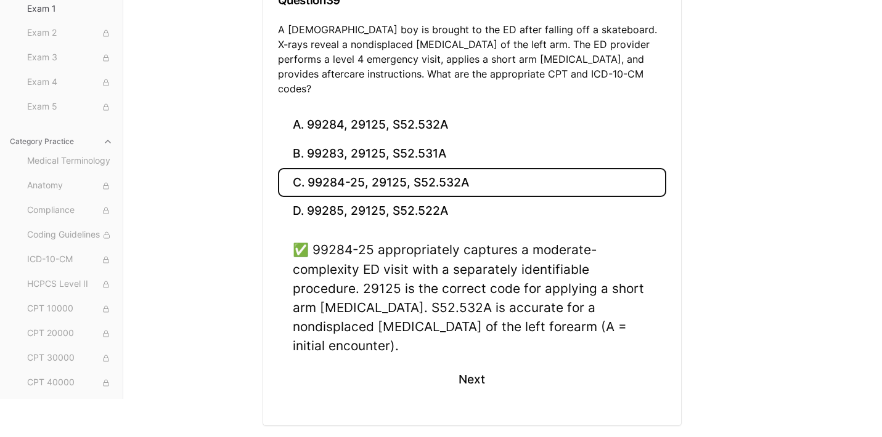
scroll to position [184, 0]
click at [461, 364] on button "Next" at bounding box center [472, 380] width 56 height 33
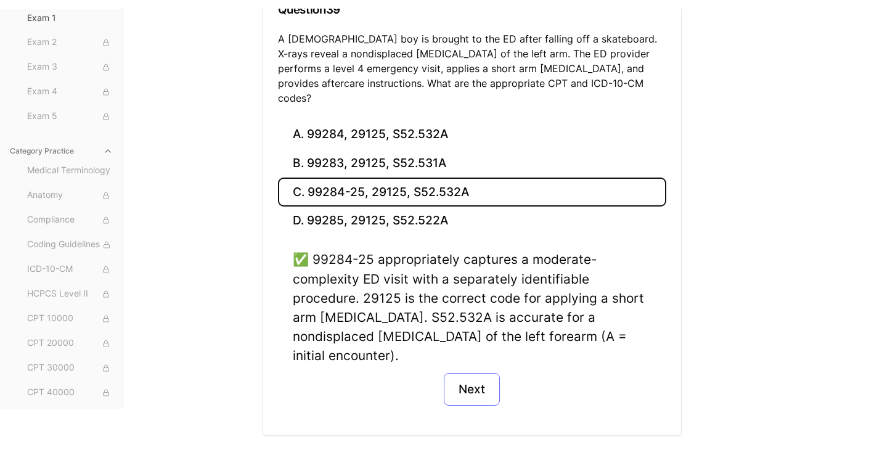
scroll to position [113, 0]
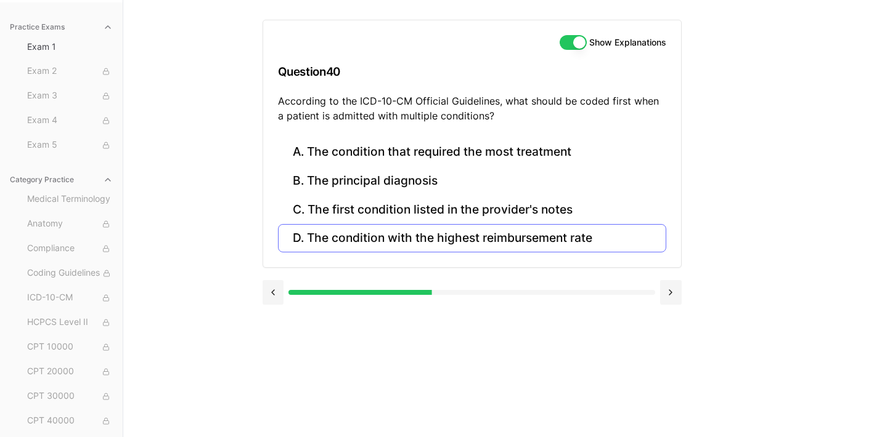
click at [455, 235] on button "D. The condition with the highest reimbursement rate" at bounding box center [472, 238] width 388 height 29
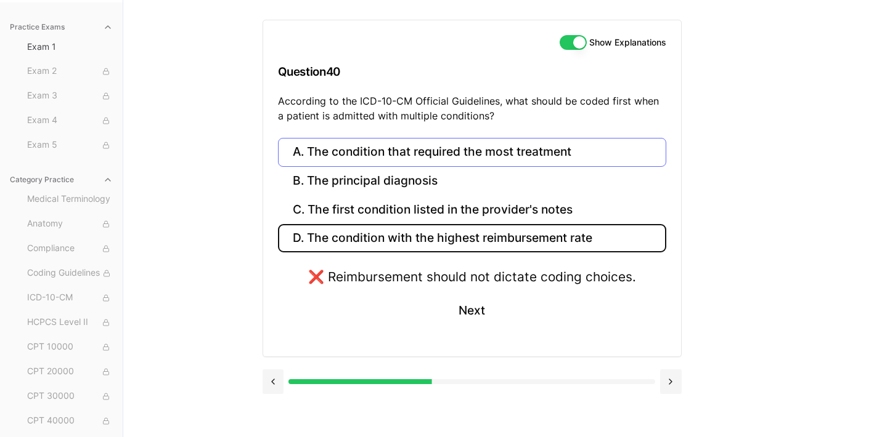
click at [396, 144] on button "A. The condition that required the most treatment" at bounding box center [472, 152] width 388 height 29
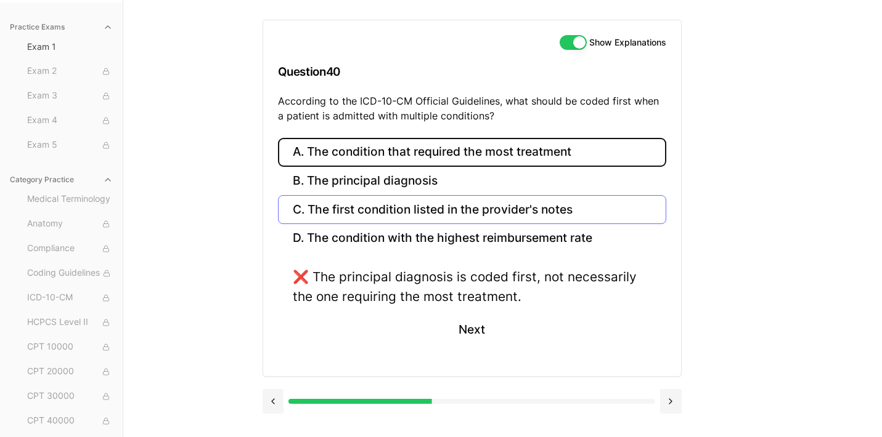
click at [378, 206] on button "C. The first condition listed in the provider's notes" at bounding box center [472, 209] width 388 height 29
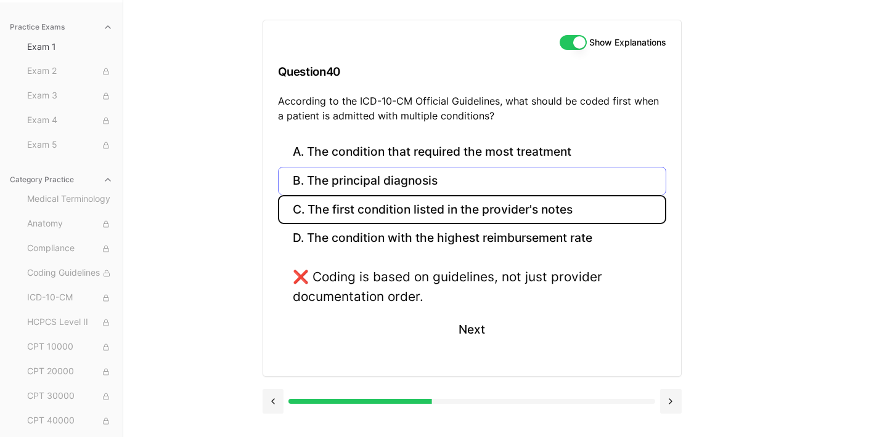
click at [378, 185] on button "B. The principal diagnosis" at bounding box center [472, 181] width 388 height 29
